Goal: Task Accomplishment & Management: Manage account settings

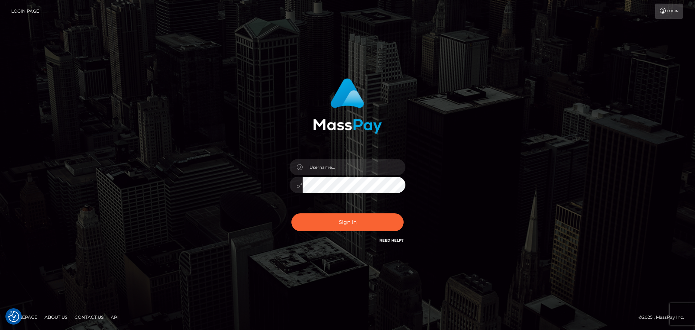
checkbox input "true"
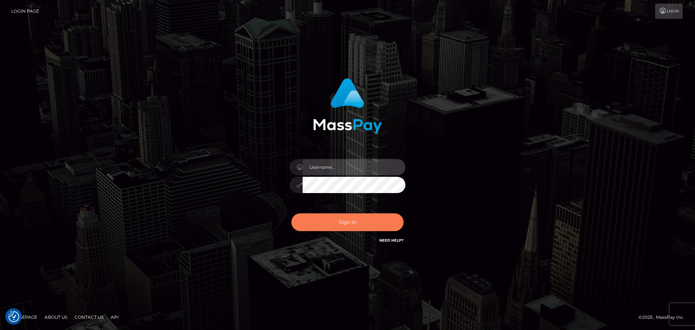
type input "Bedis"
click at [366, 221] on button "Sign in" at bounding box center [347, 222] width 112 height 18
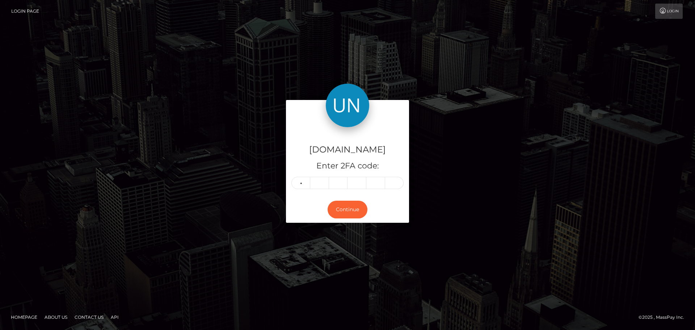
type input "8"
type input "0"
type input "8"
type input "7"
type input "5"
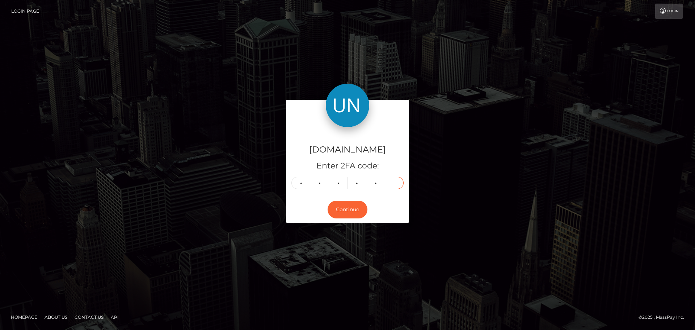
type input "3"
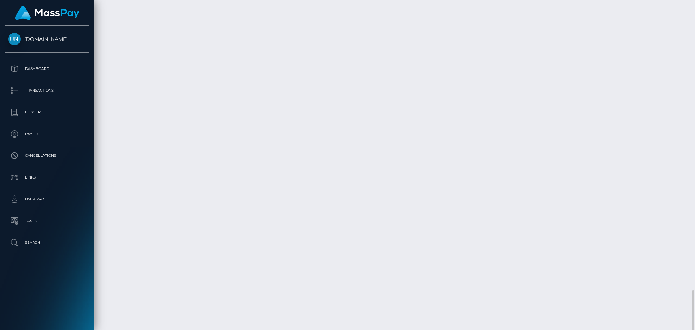
scroll to position [1892, 0]
